Goal: Register for event/course

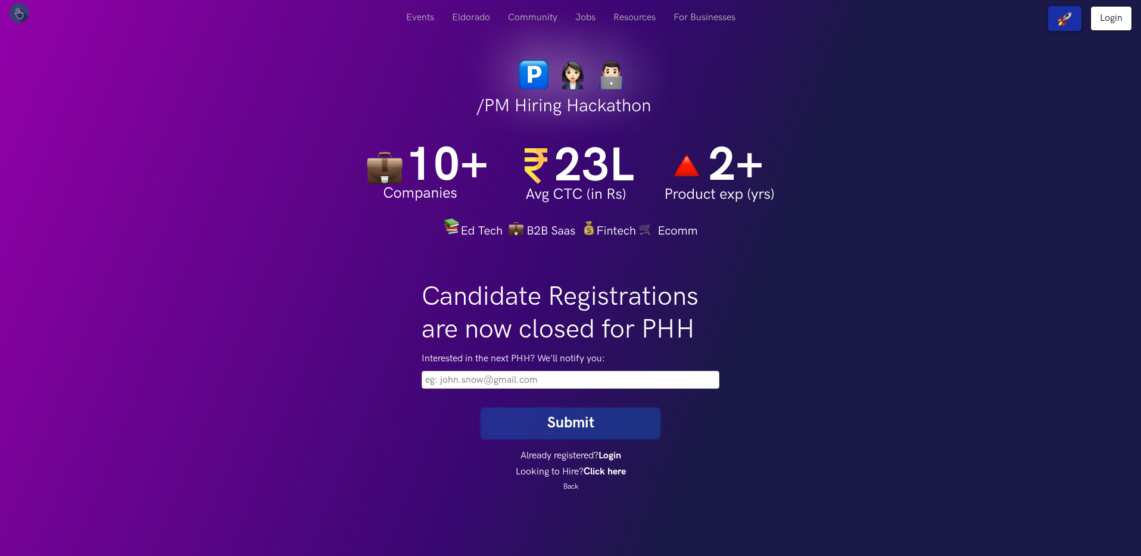
click at [513, 388] on input "email" at bounding box center [571, 380] width 298 height 18
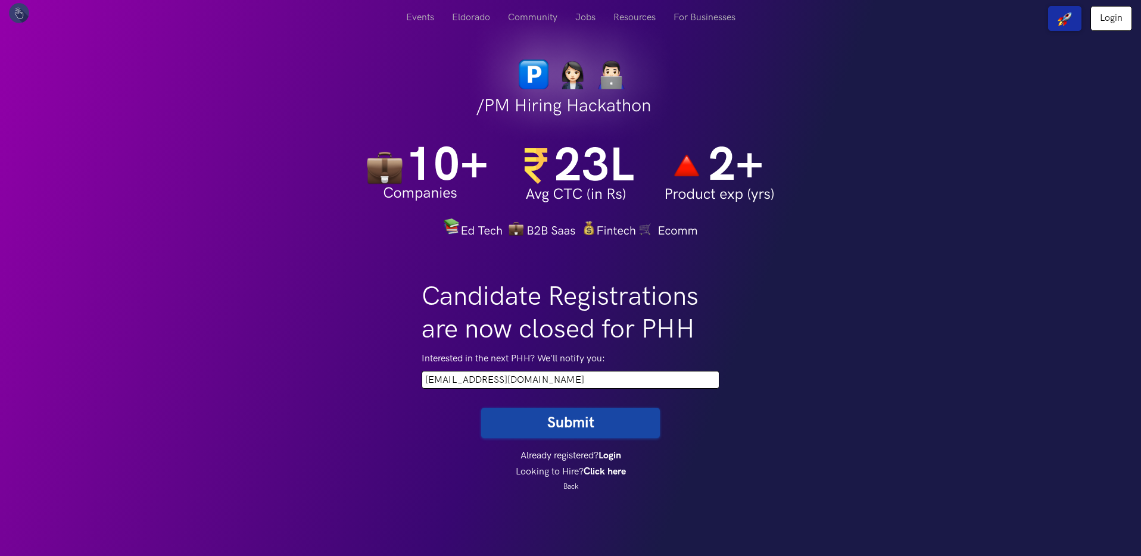
type input "[EMAIL_ADDRESS][DOMAIN_NAME]"
click at [595, 475] on link "Click here" at bounding box center [605, 471] width 42 height 11
click at [613, 434] on button "Submit" at bounding box center [570, 423] width 179 height 30
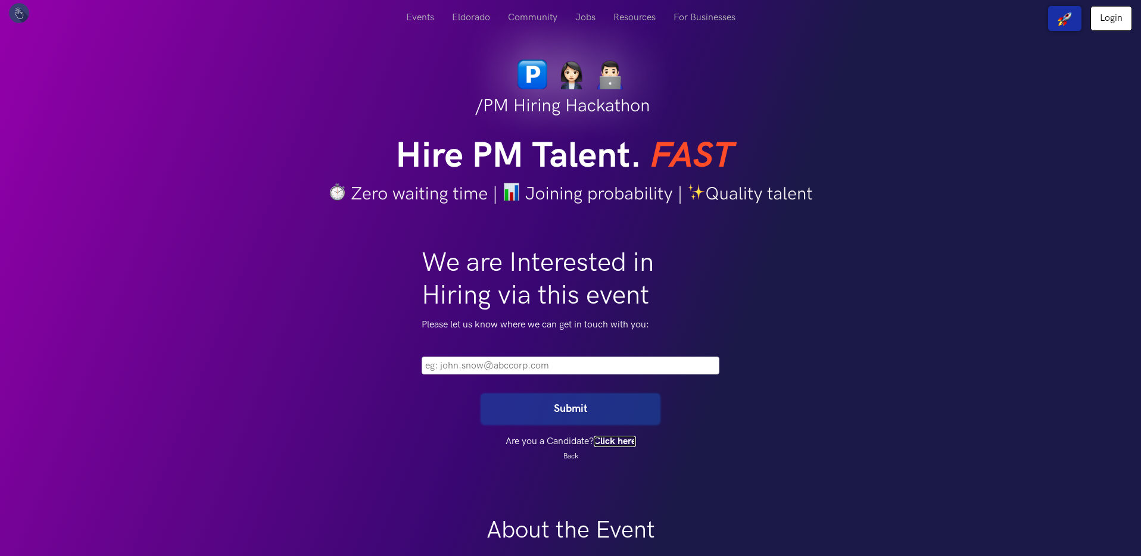
click at [622, 439] on link "Click here" at bounding box center [615, 441] width 42 height 11
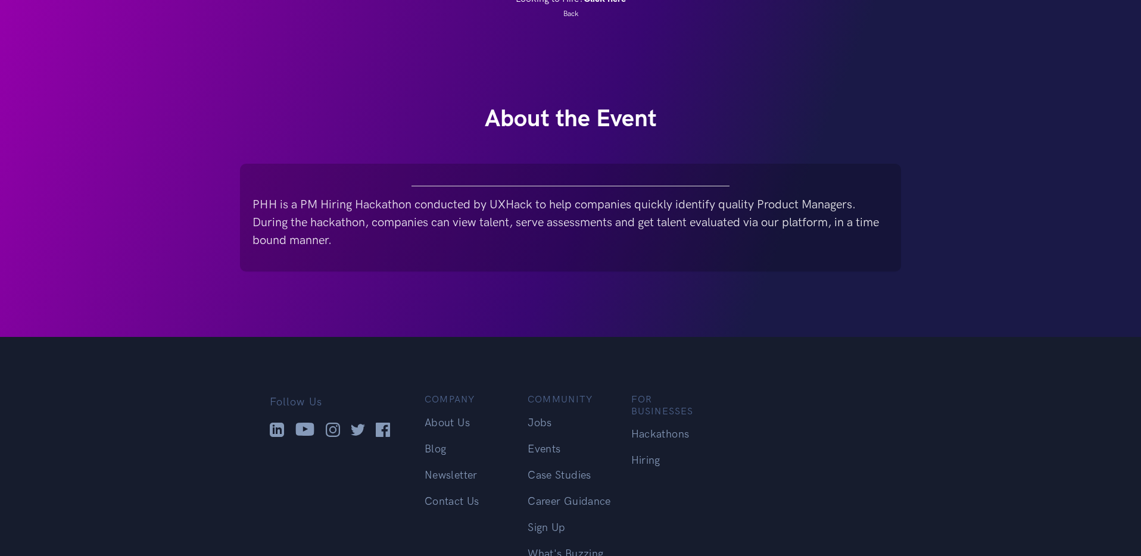
scroll to position [596, 0]
